Goal: Transaction & Acquisition: Download file/media

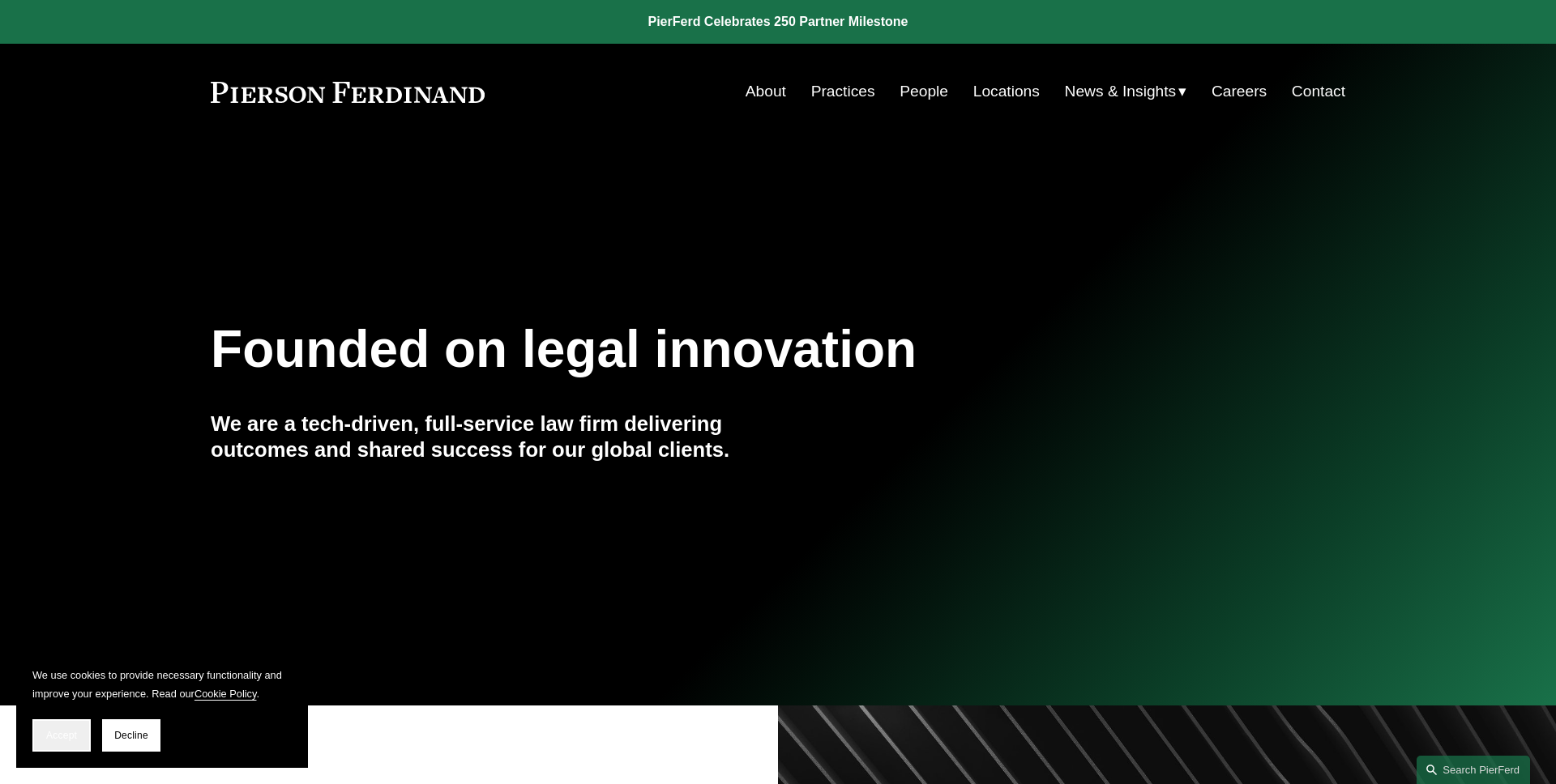
click at [75, 742] on button "Accept" at bounding box center [61, 736] width 59 height 32
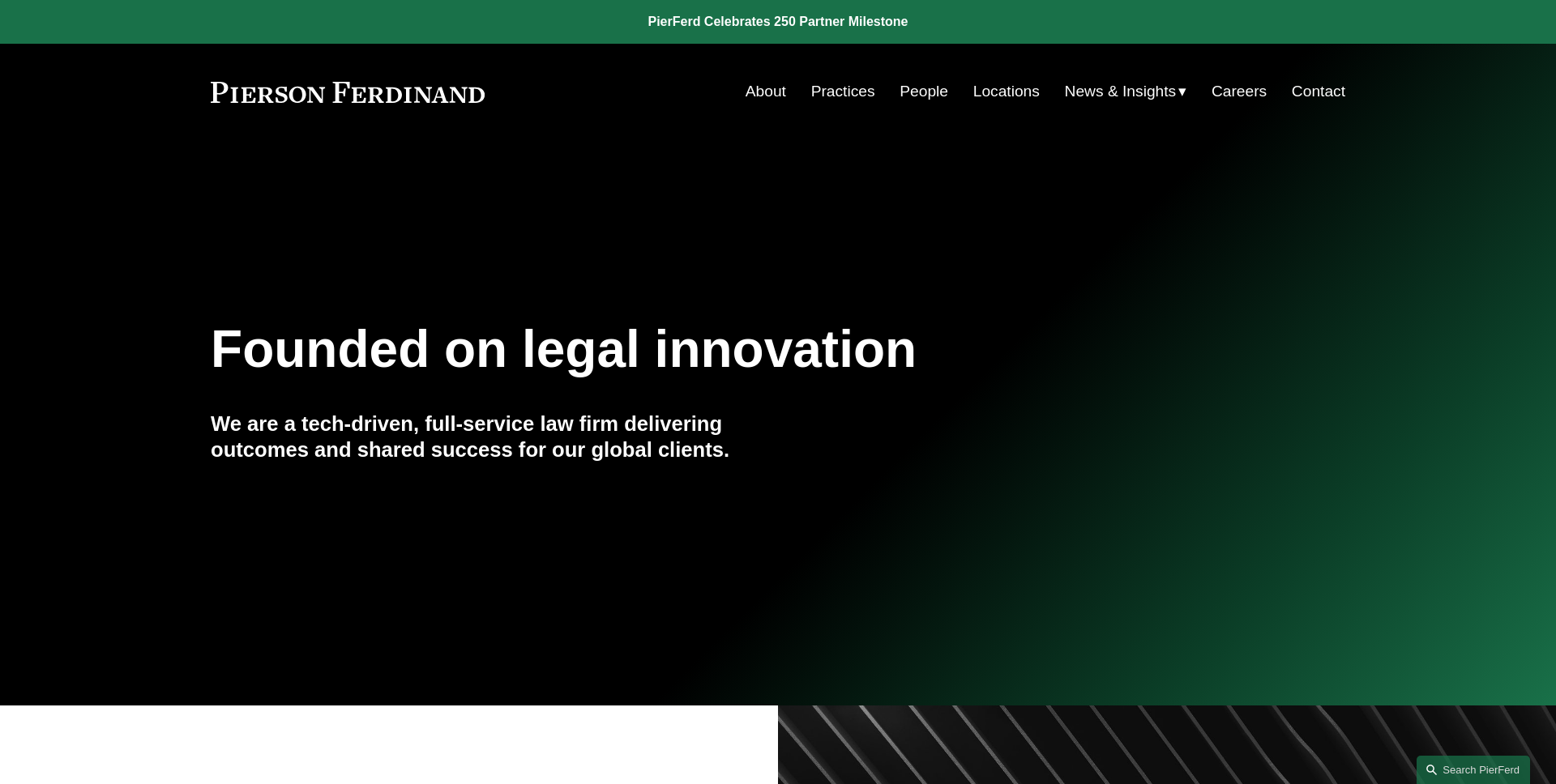
click at [908, 94] on link "People" at bounding box center [923, 92] width 48 height 31
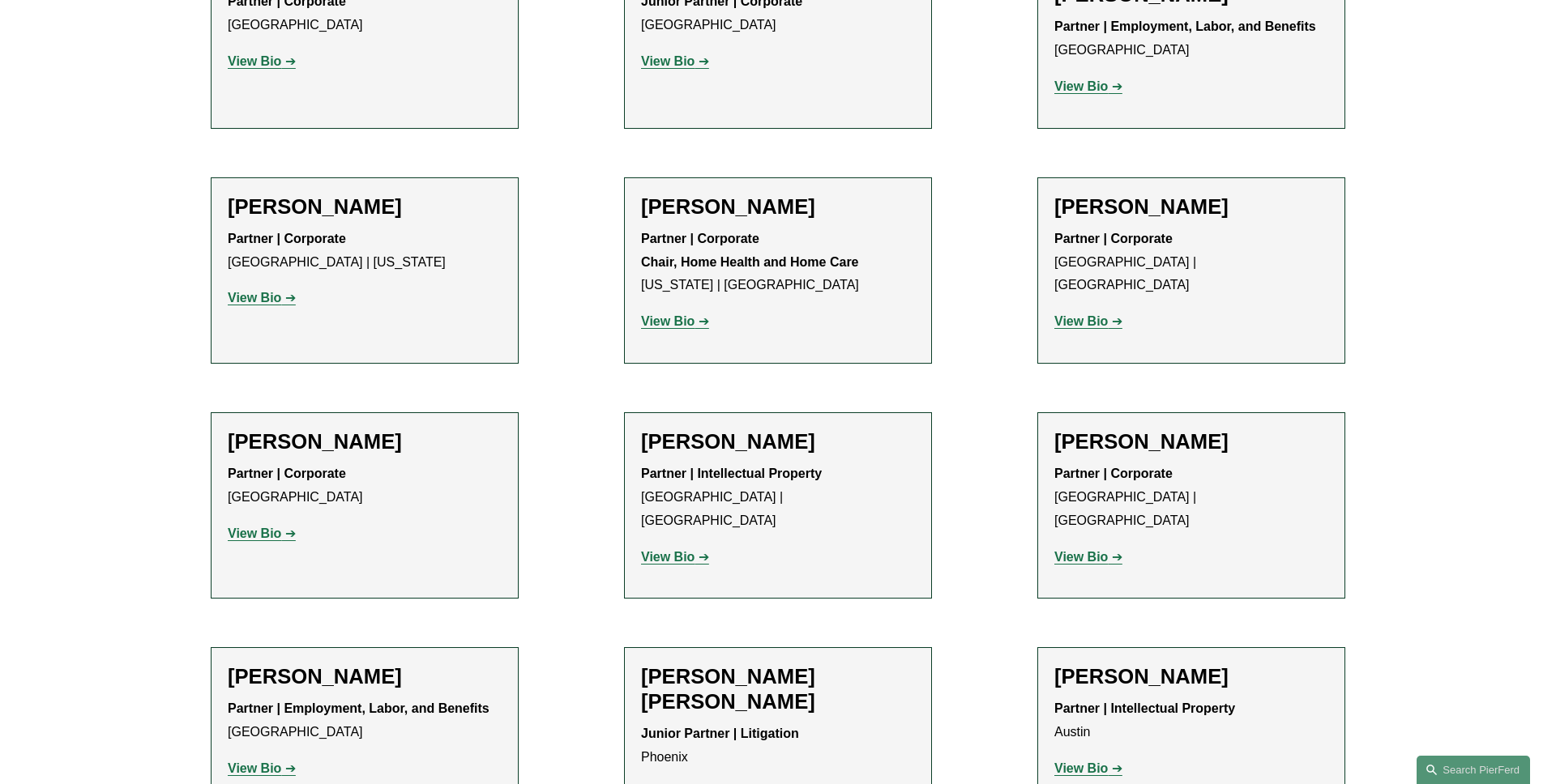
scroll to position [1135, 0]
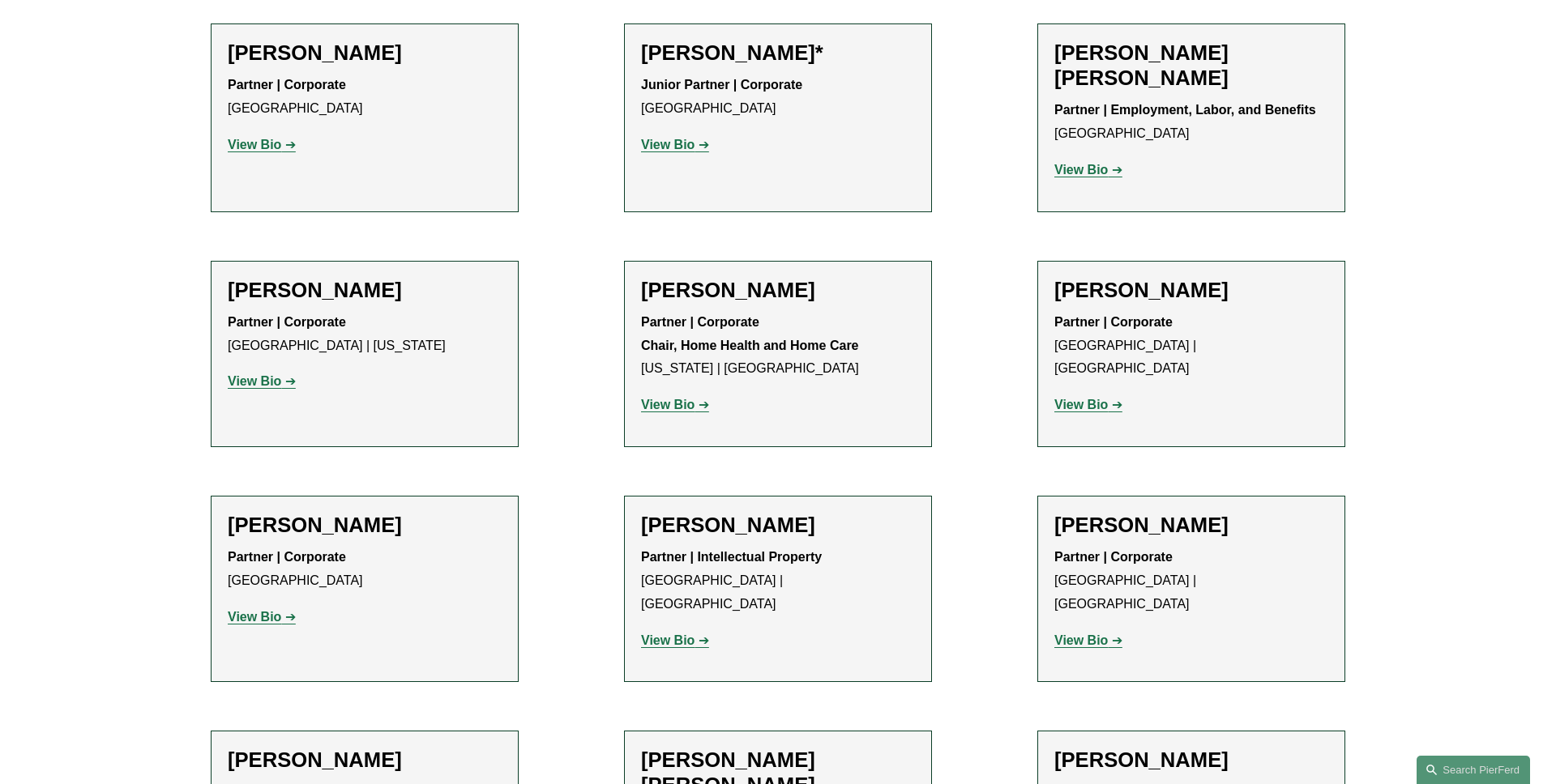
click at [1083, 398] on strong "View Bio" at bounding box center [1080, 405] width 54 height 14
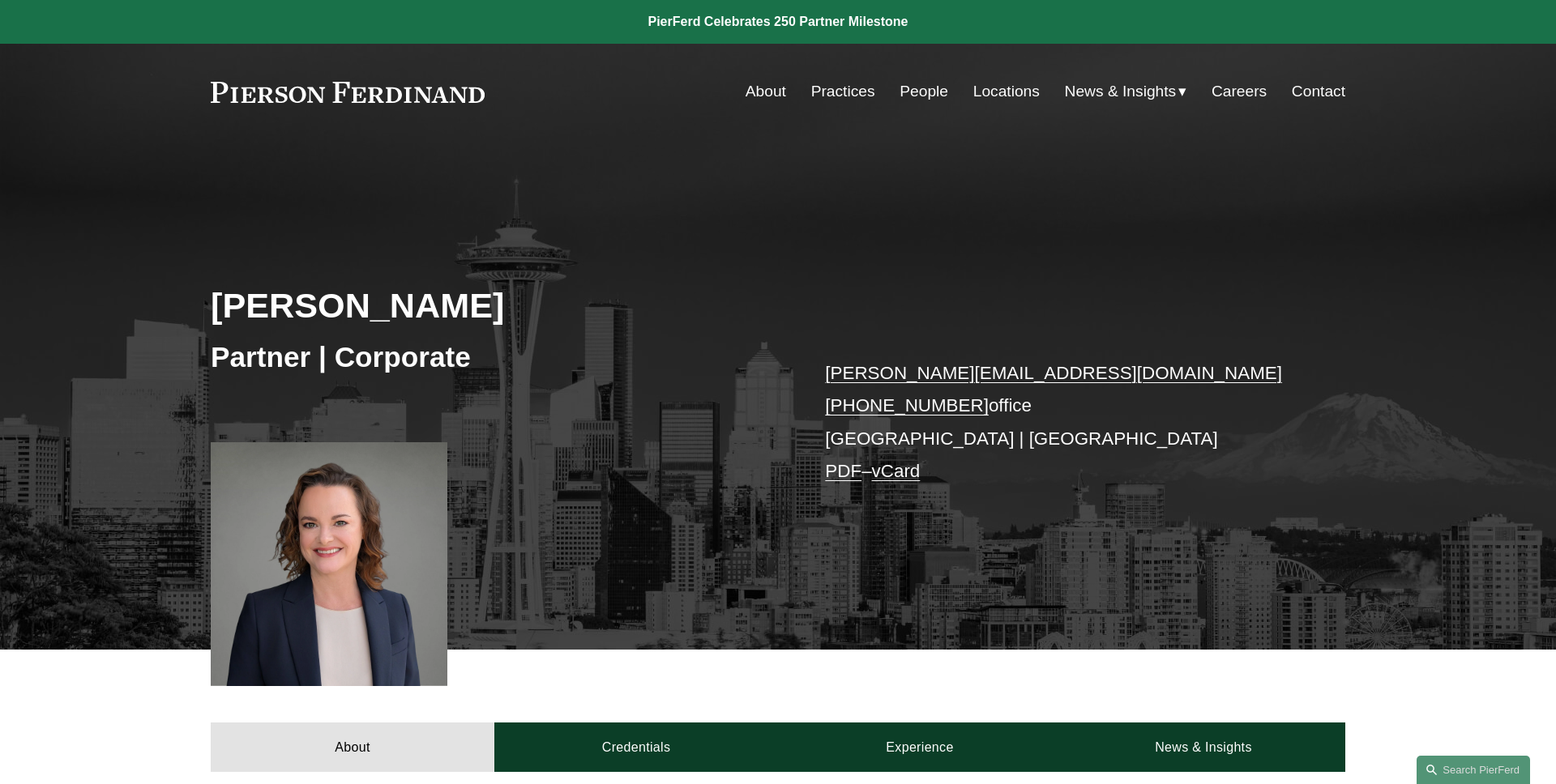
click at [841, 470] on link "PDF" at bounding box center [843, 471] width 37 height 20
